Goal: Task Accomplishment & Management: Use online tool/utility

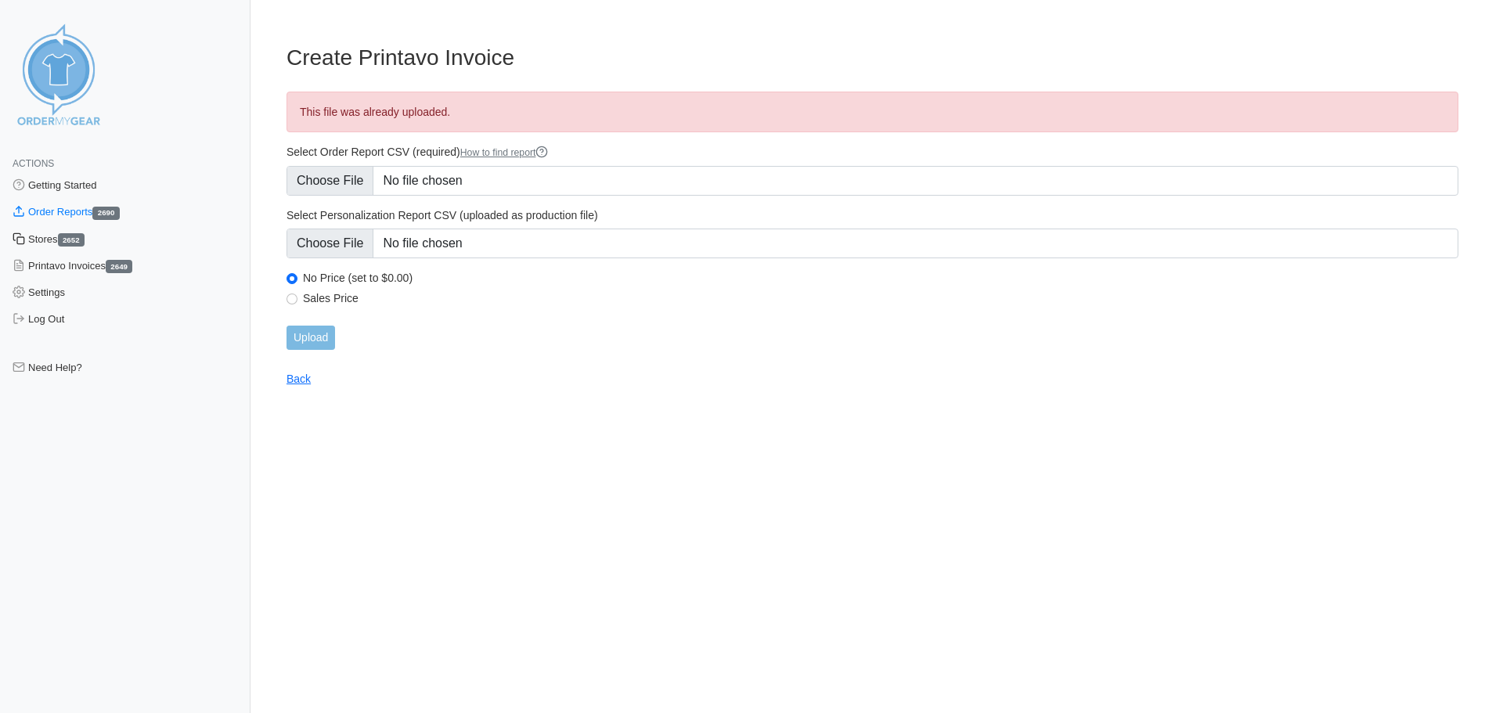
click at [50, 240] on link "Stores 2652" at bounding box center [125, 239] width 251 height 27
click at [52, 234] on link "Stores 2652" at bounding box center [125, 239] width 251 height 27
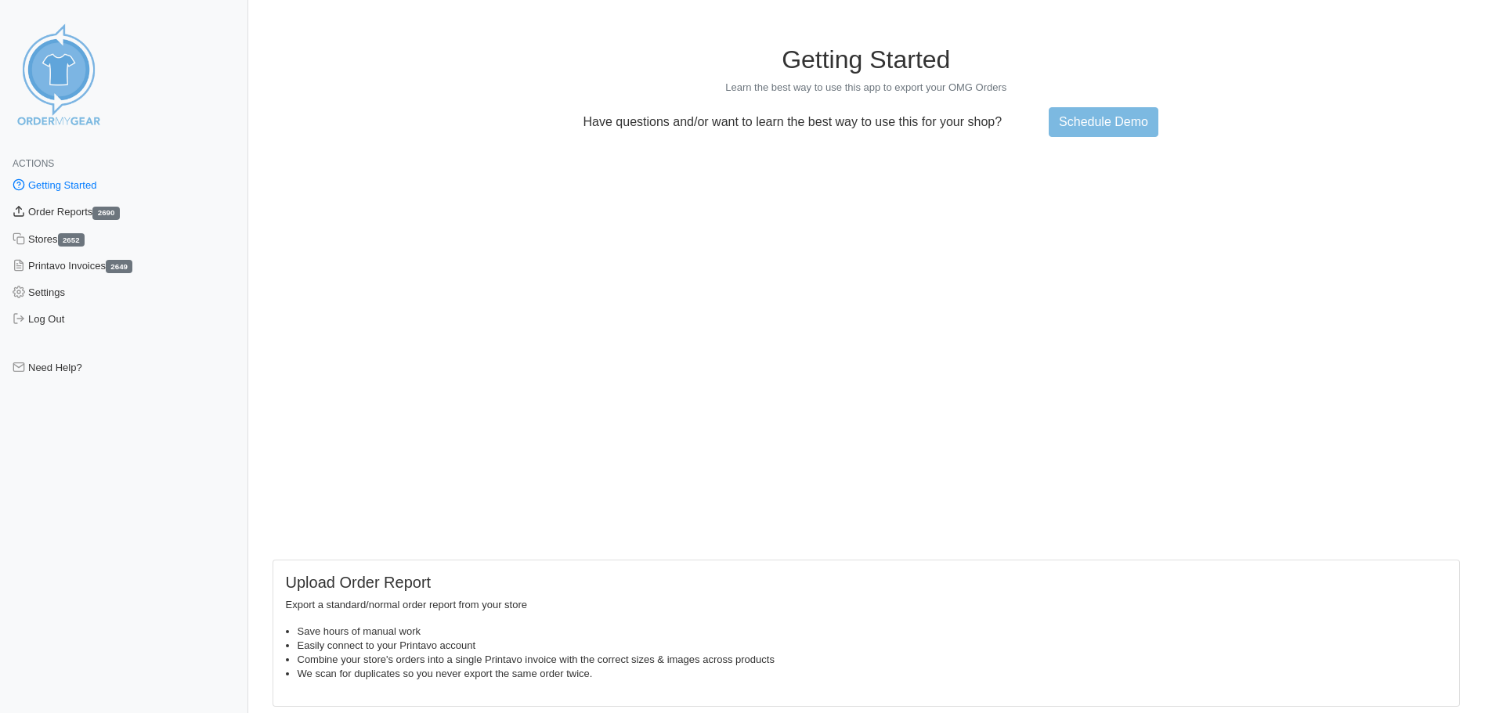
click at [62, 215] on link "Order Reports 2690" at bounding box center [124, 212] width 248 height 27
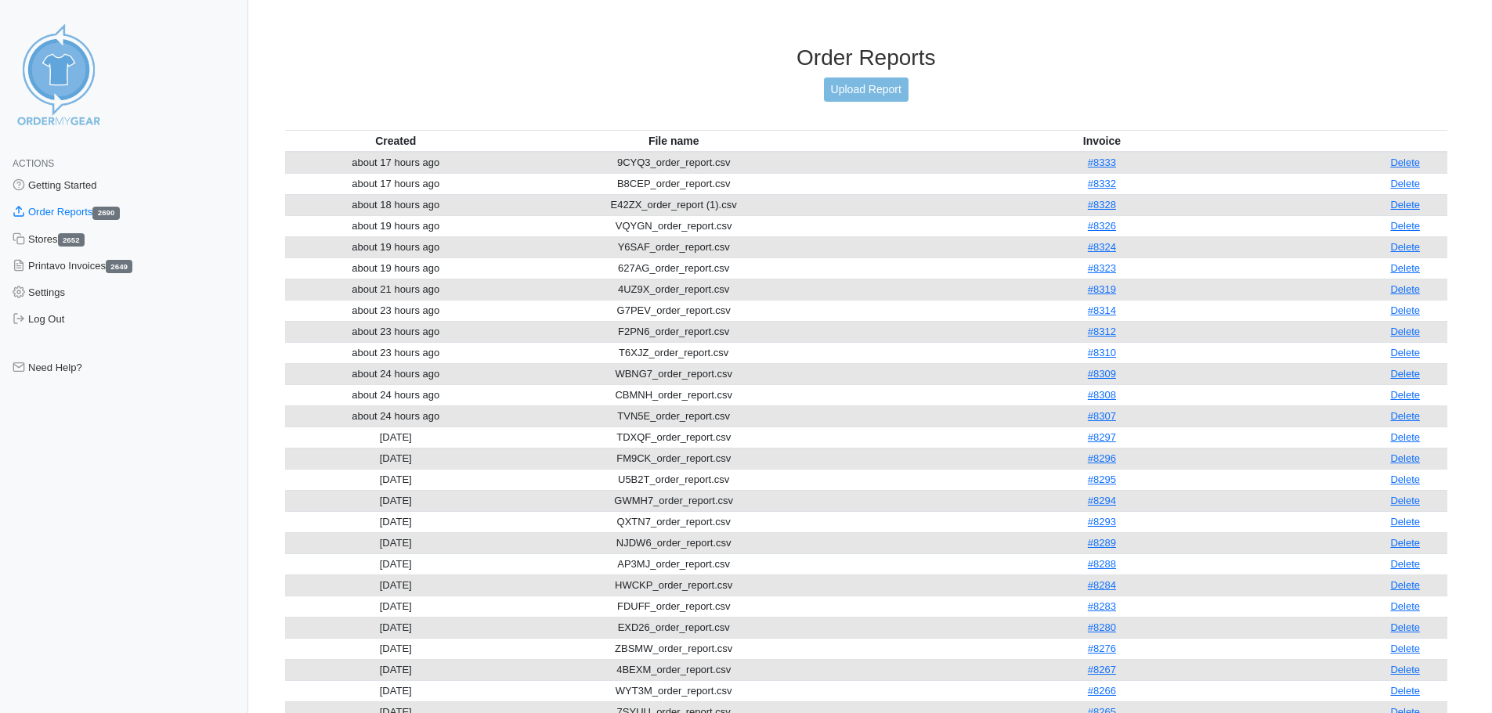
click at [854, 102] on div "Order Reports Upload Report" at bounding box center [866, 87] width 1163 height 85
click at [854, 96] on link "Upload Report" at bounding box center [866, 90] width 85 height 24
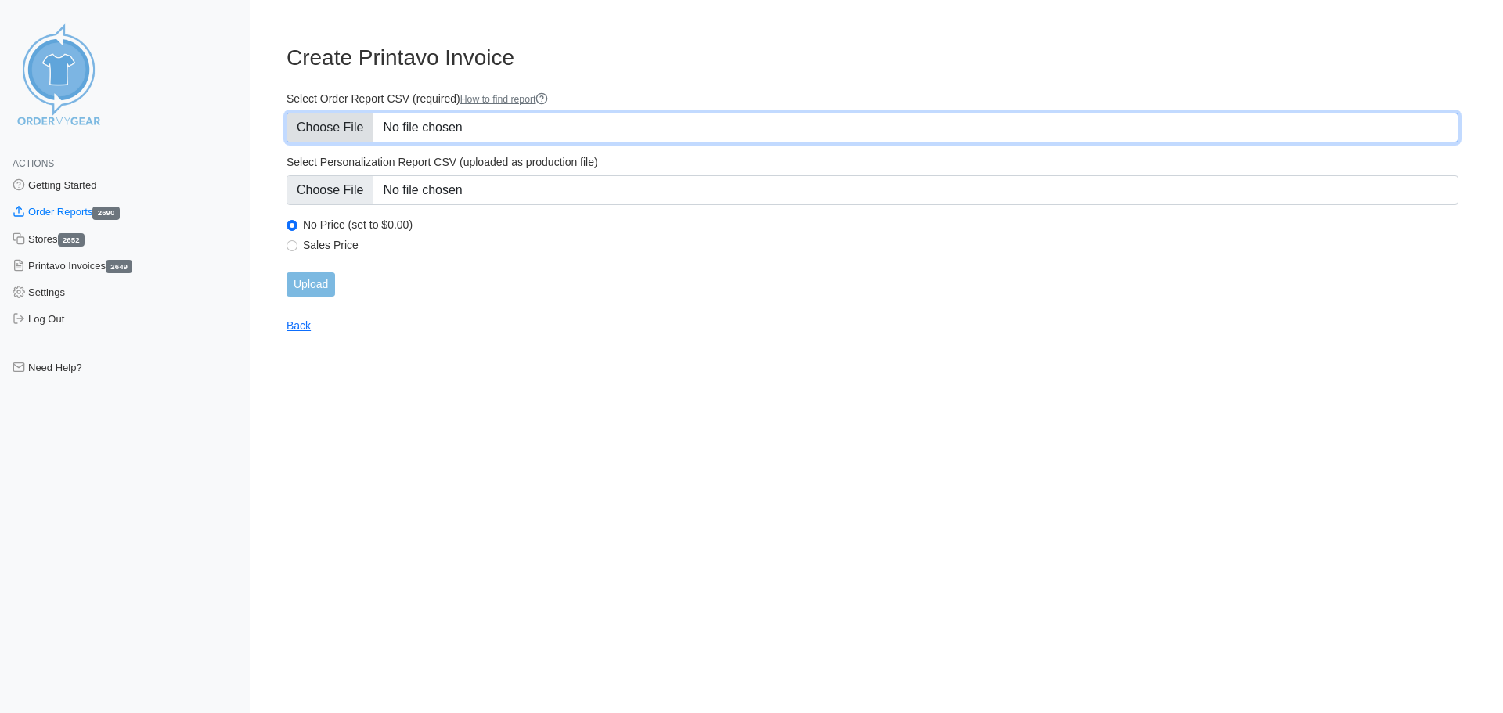
click at [329, 124] on input "Select Order Report CSV (required) How to find report" at bounding box center [873, 128] width 1172 height 30
type input "C:\fakepath\2NZGY_order_report.csv"
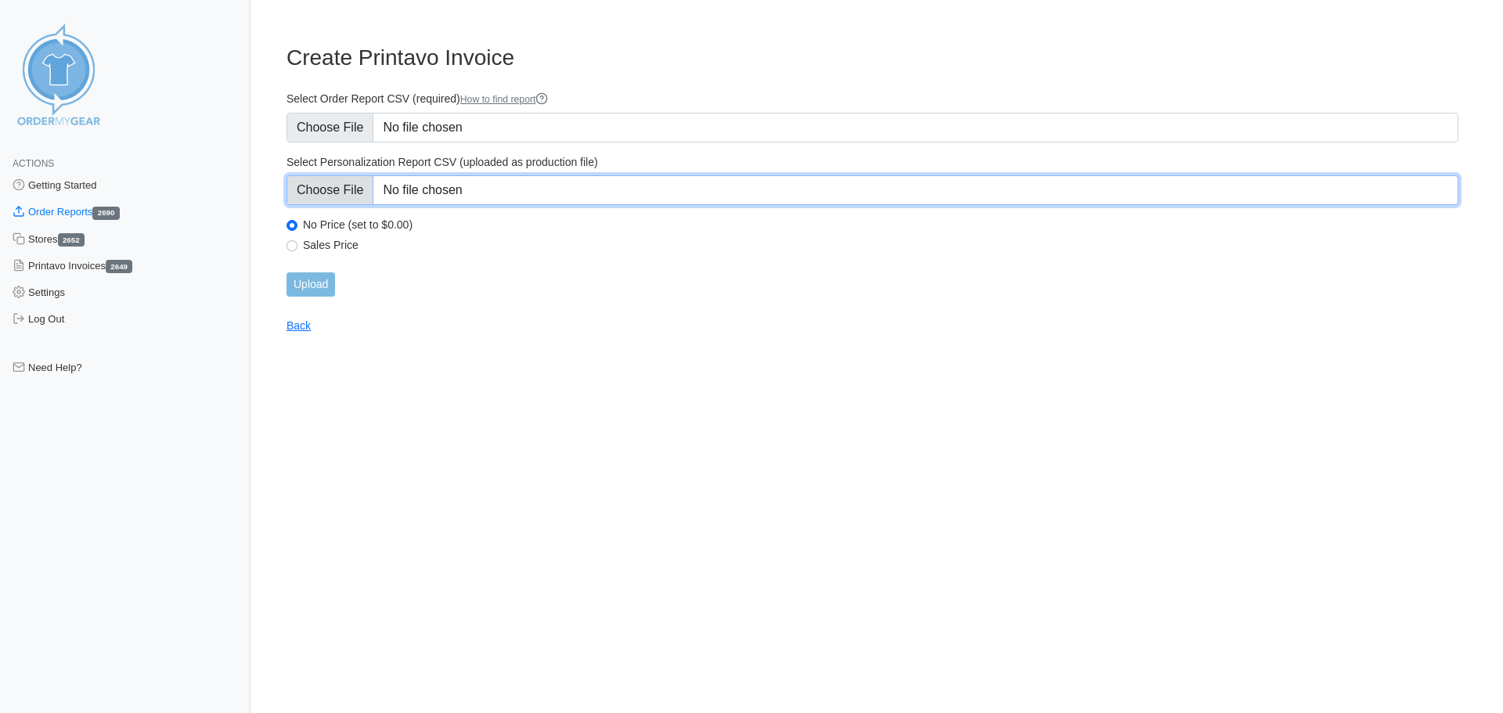
click at [605, 189] on input "Select Personalization Report CSV (uploaded as production file)" at bounding box center [873, 190] width 1172 height 30
type input "C:\fakepath\2NZGY_personalization_report.csv"
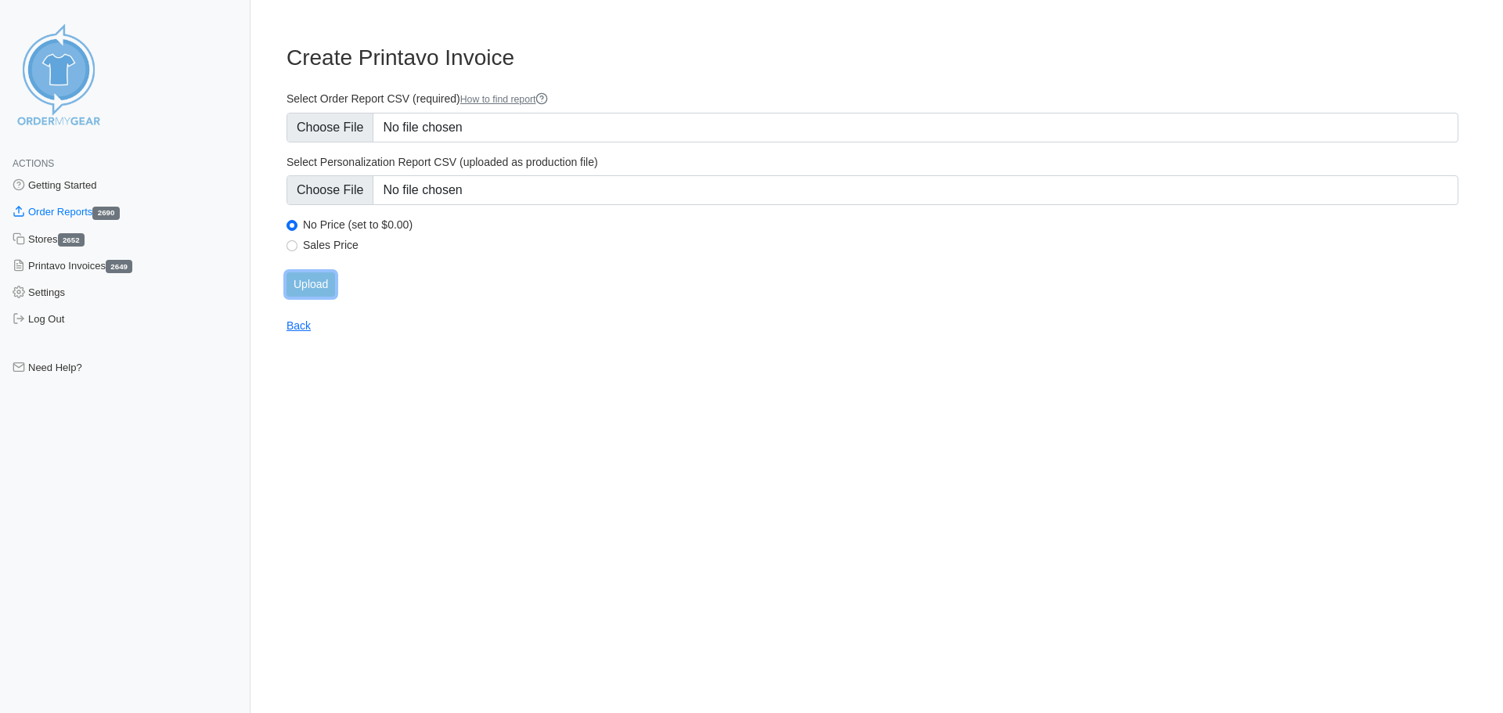
click at [323, 278] on input "Upload" at bounding box center [311, 284] width 49 height 24
